Goal: Task Accomplishment & Management: Manage account settings

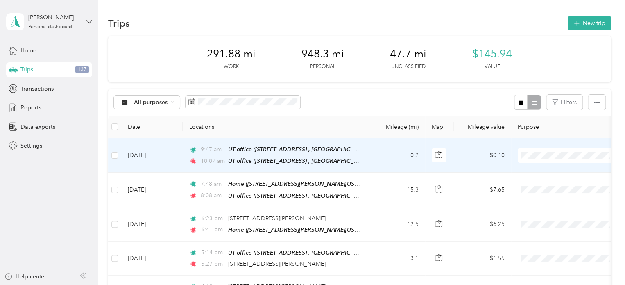
click at [548, 183] on span "Personal" at bounding box center [576, 181] width 76 height 9
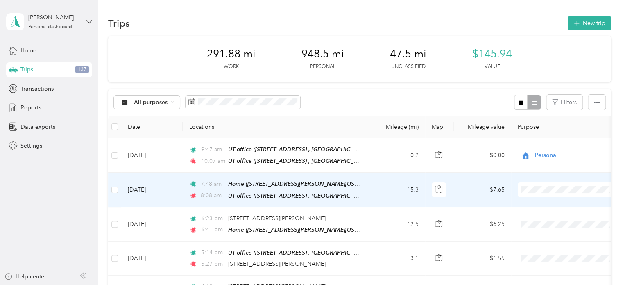
click at [533, 214] on icon at bounding box center [528, 216] width 10 height 7
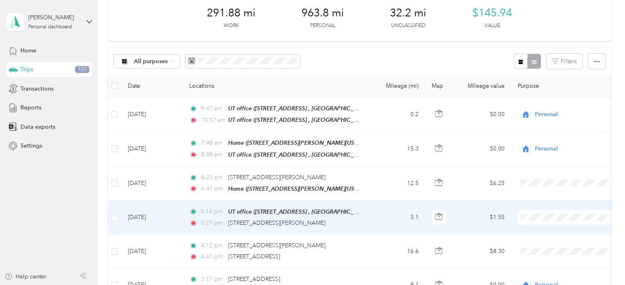
scroll to position [123, 0]
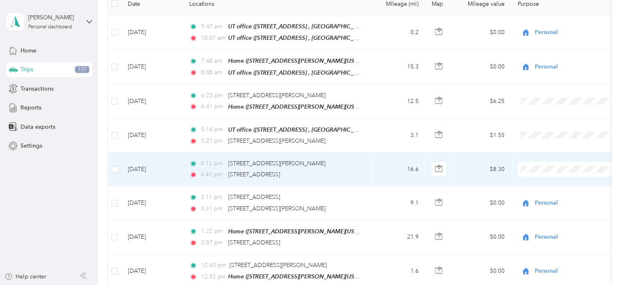
click at [555, 190] on li "Personal" at bounding box center [569, 192] width 102 height 14
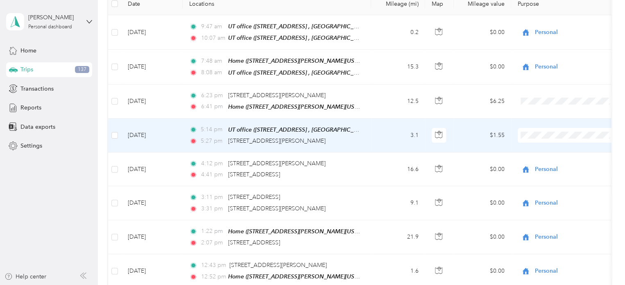
click at [533, 161] on span "Personal" at bounding box center [568, 160] width 90 height 9
click at [529, 139] on div "Personal" at bounding box center [569, 135] width 102 height 15
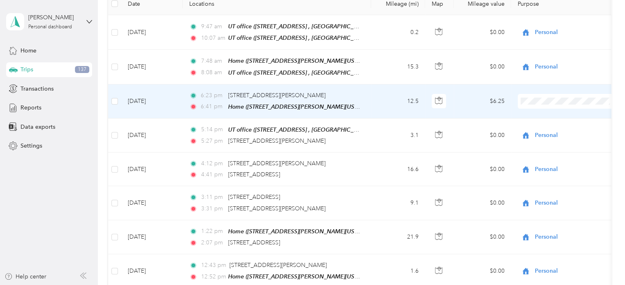
click at [525, 104] on span at bounding box center [569, 101] width 102 height 15
click at [528, 127] on span "Personal" at bounding box center [568, 124] width 90 height 9
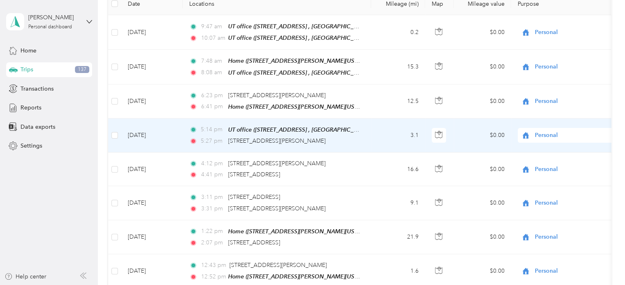
click at [472, 118] on td "$0.00" at bounding box center [482, 135] width 57 height 34
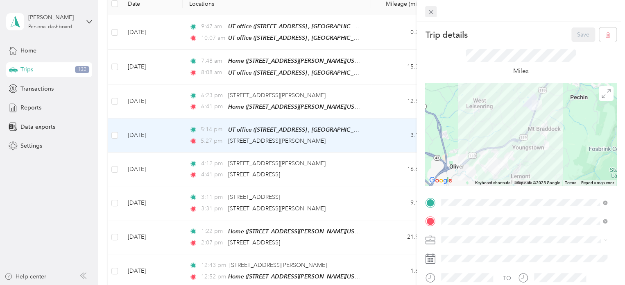
click at [429, 13] on icon at bounding box center [431, 12] width 4 height 4
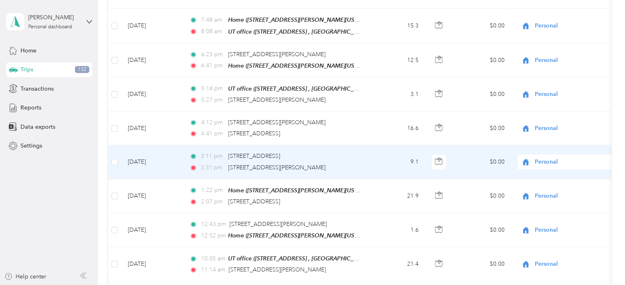
scroll to position [41, 0]
